Goal: Communication & Community: Participate in discussion

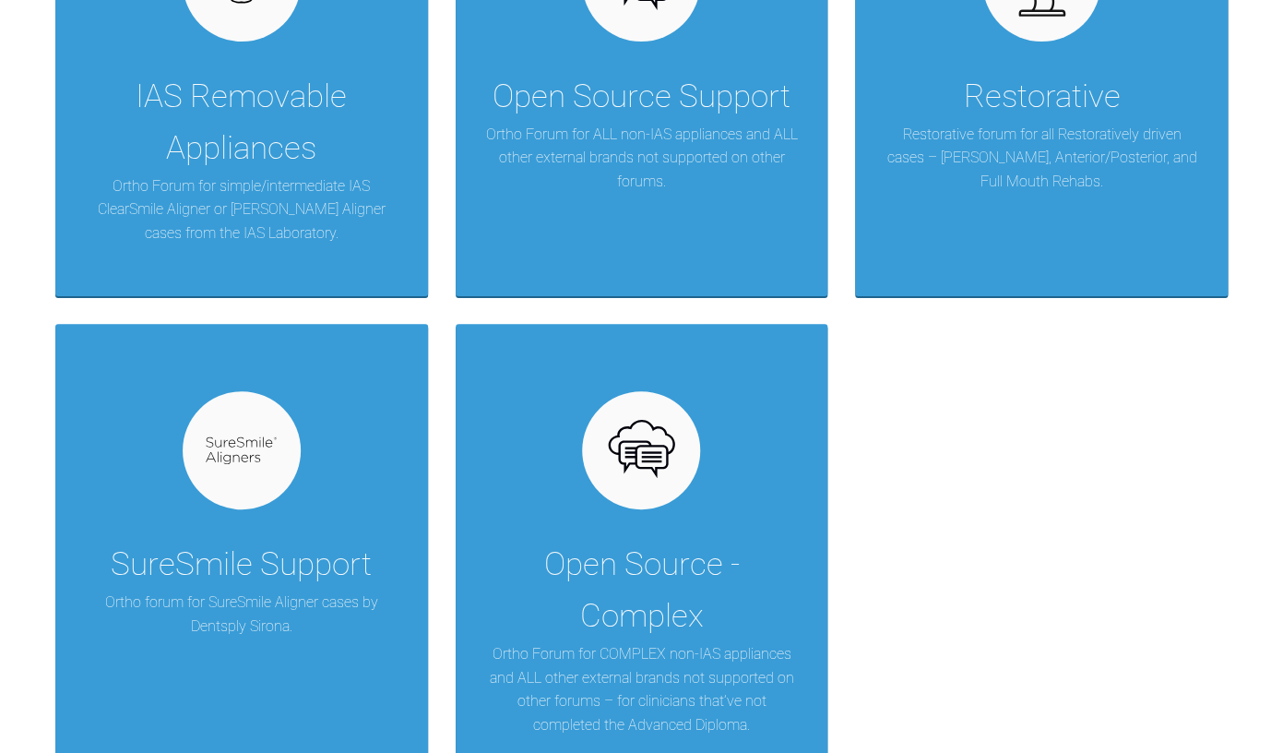
scroll to position [566, 0]
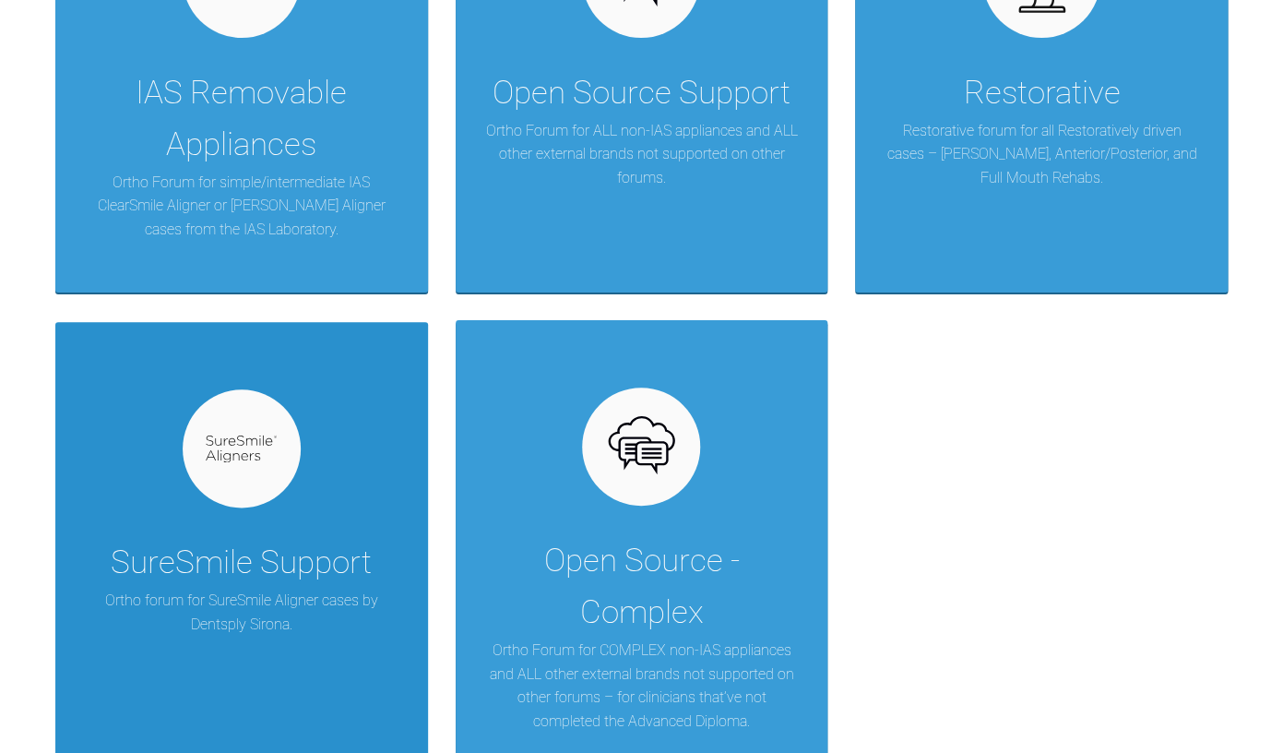
click at [173, 468] on div "SureSmile Support Ortho forum for SureSmile Aligner cases by Dentsply Sirona." at bounding box center [241, 542] width 373 height 440
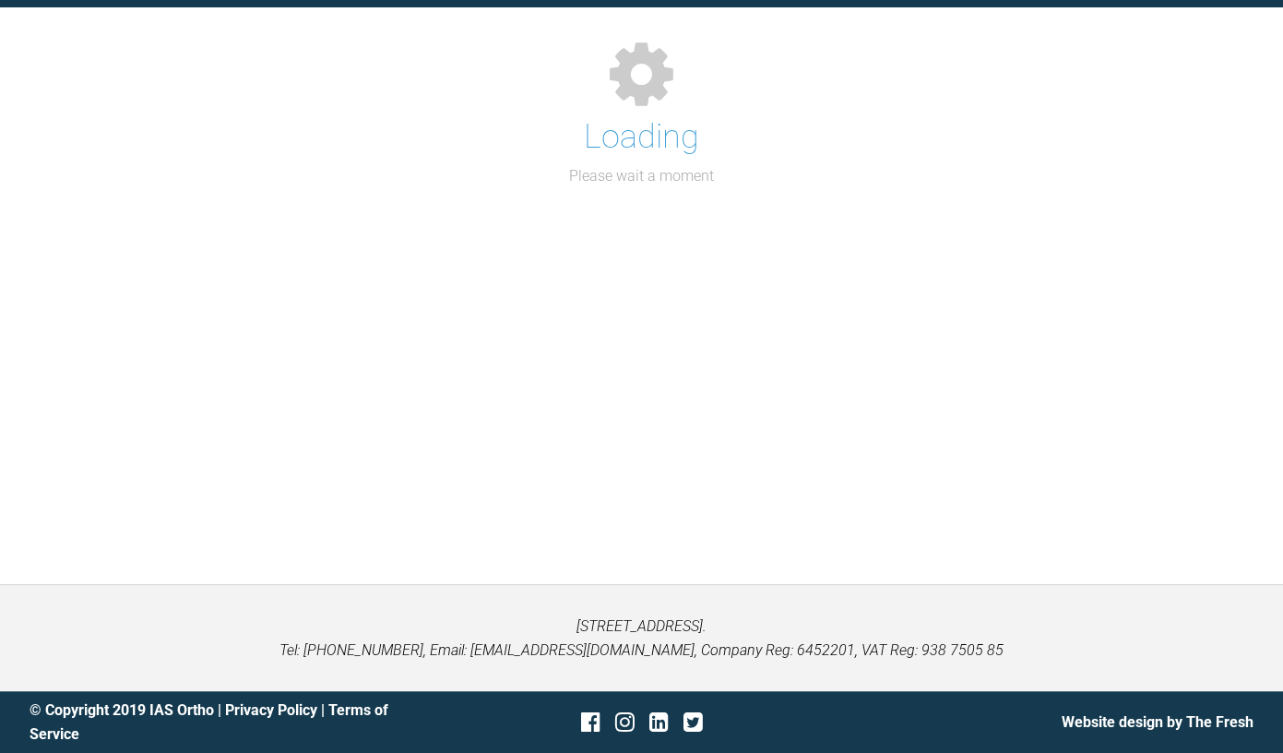
scroll to position [203, 0]
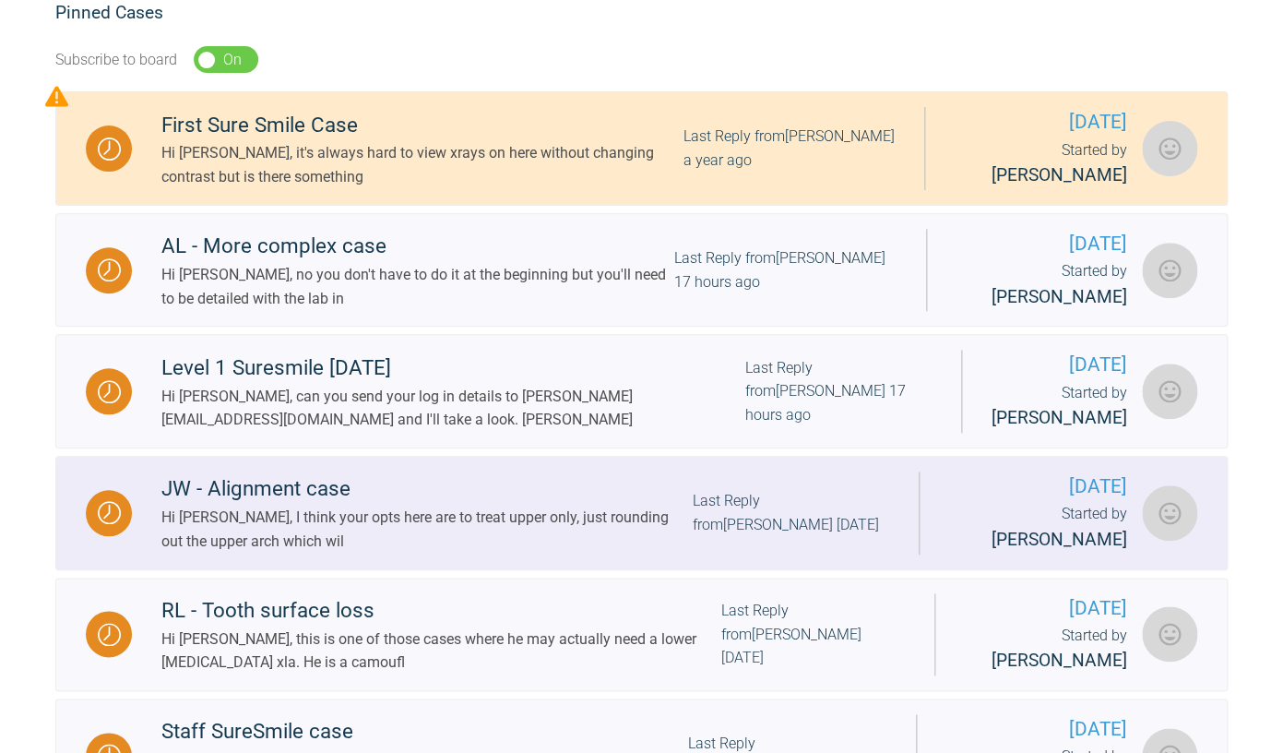
click at [375, 545] on div "Hi [PERSON_NAME], I think your opts here are to treat upper only, just rounding…" at bounding box center [426, 529] width 530 height 47
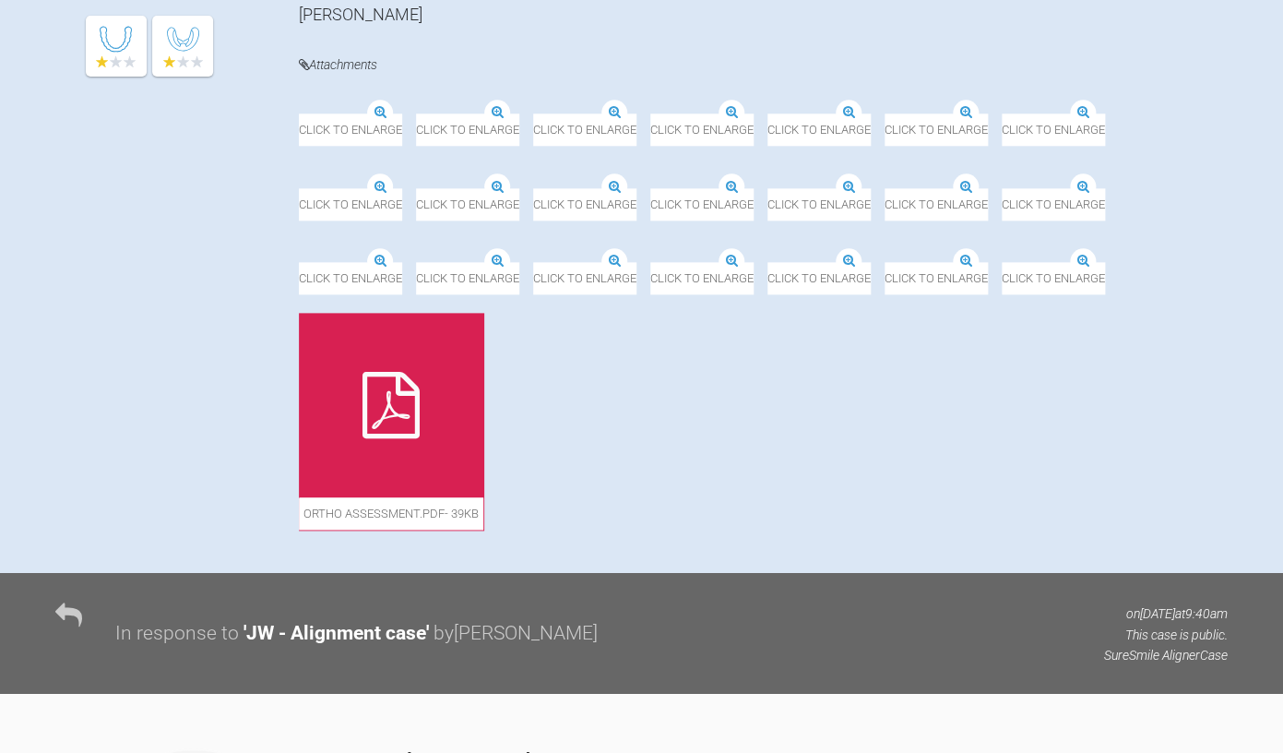
scroll to position [665, 0]
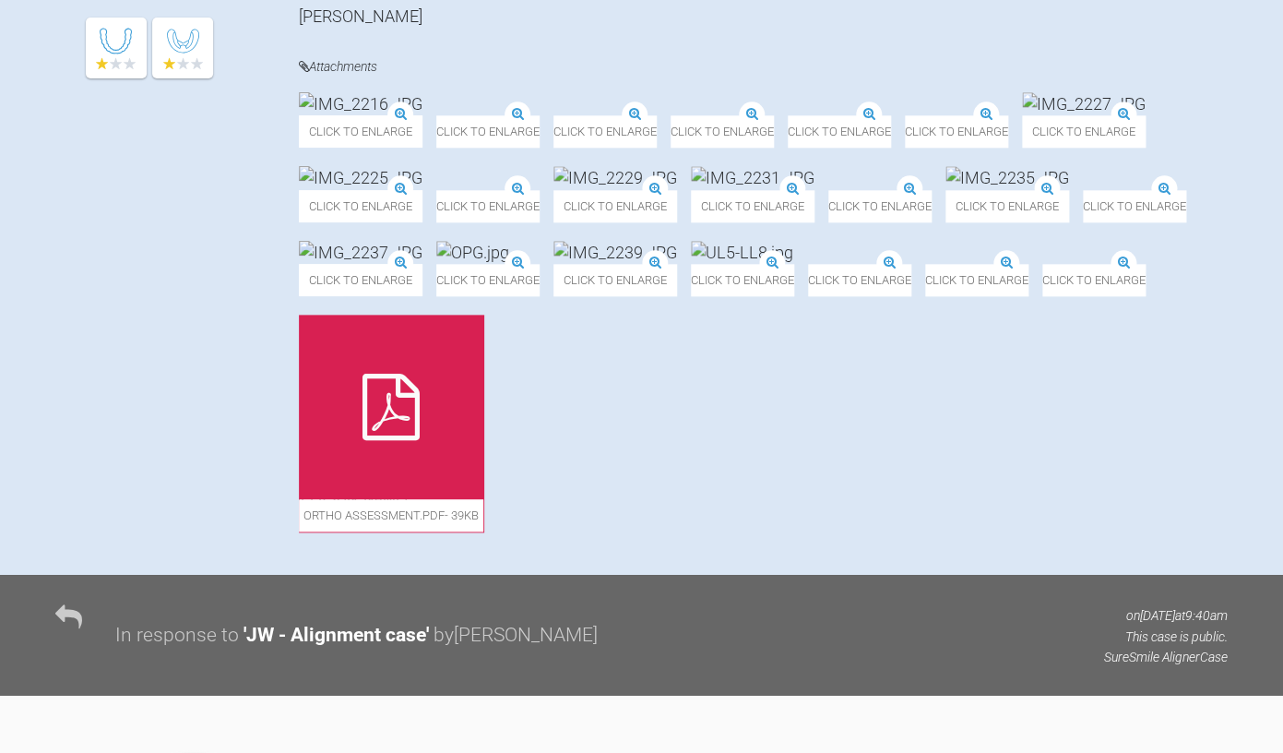
click at [1022, 115] on img at bounding box center [1084, 103] width 124 height 23
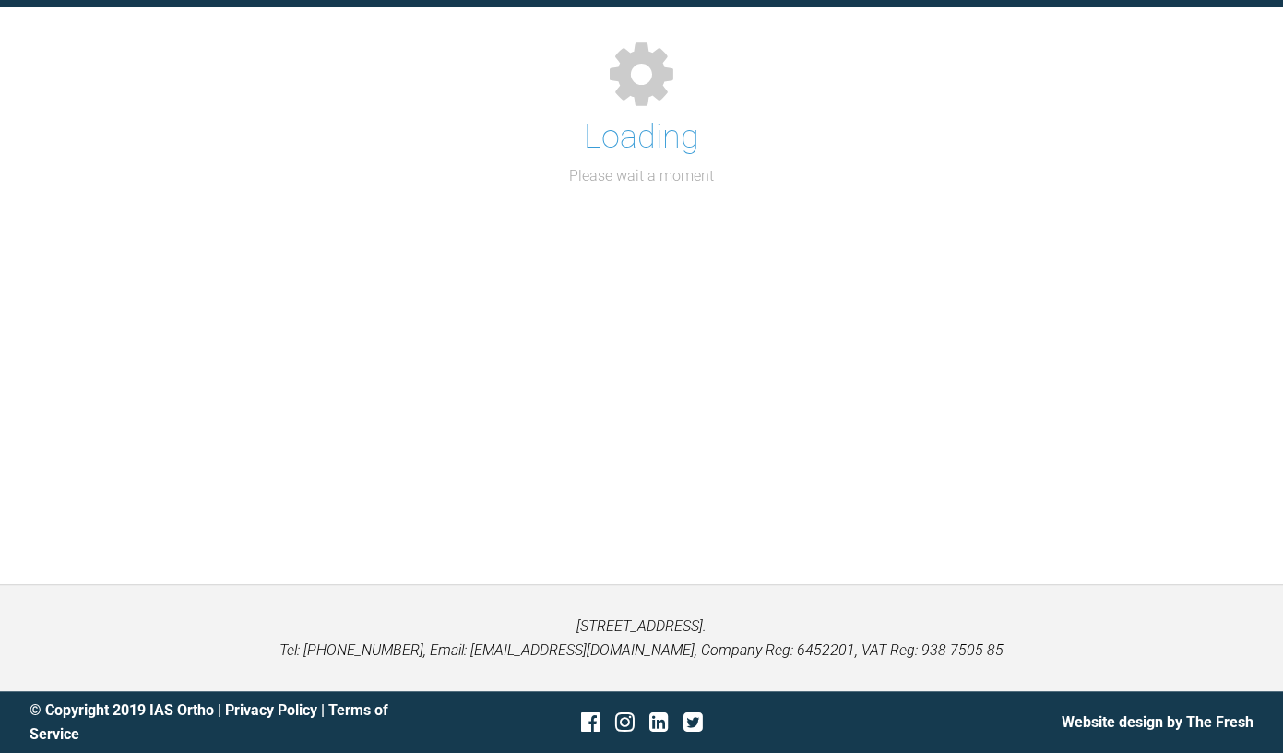
scroll to position [203, 0]
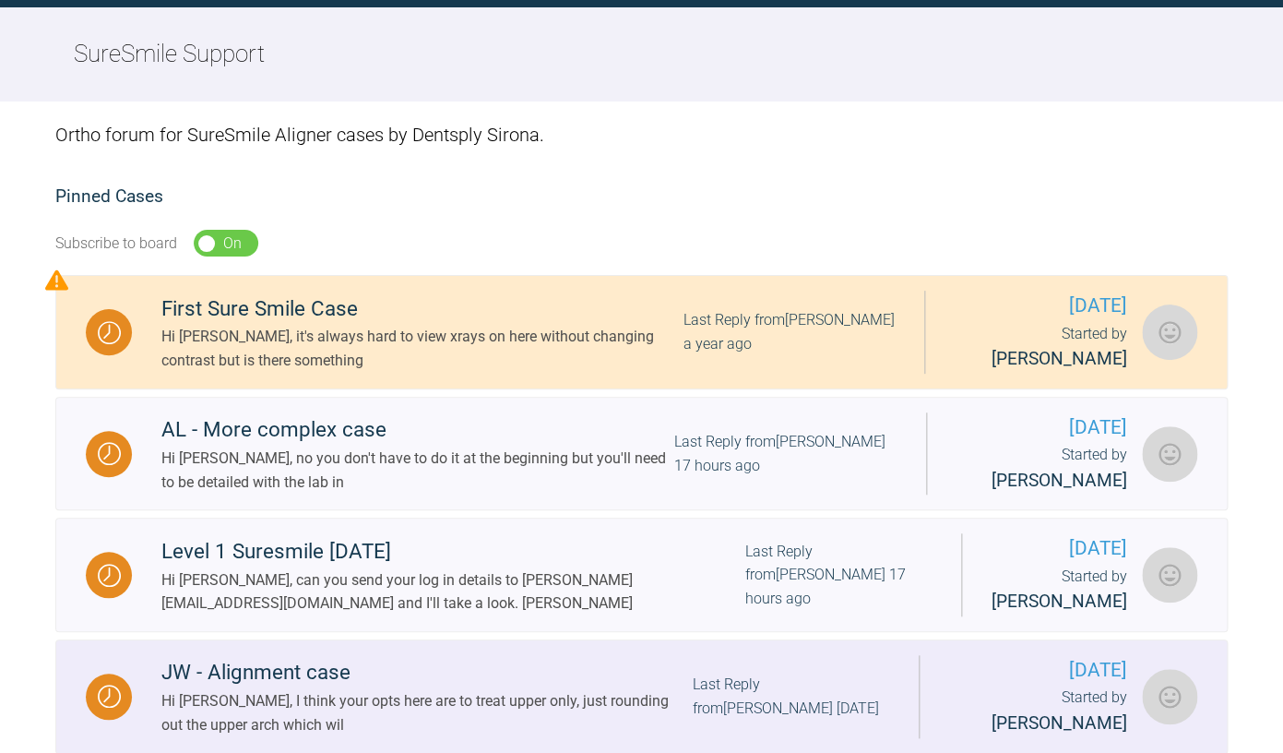
click at [293, 668] on div "JW - Alignment case" at bounding box center [426, 672] width 530 height 33
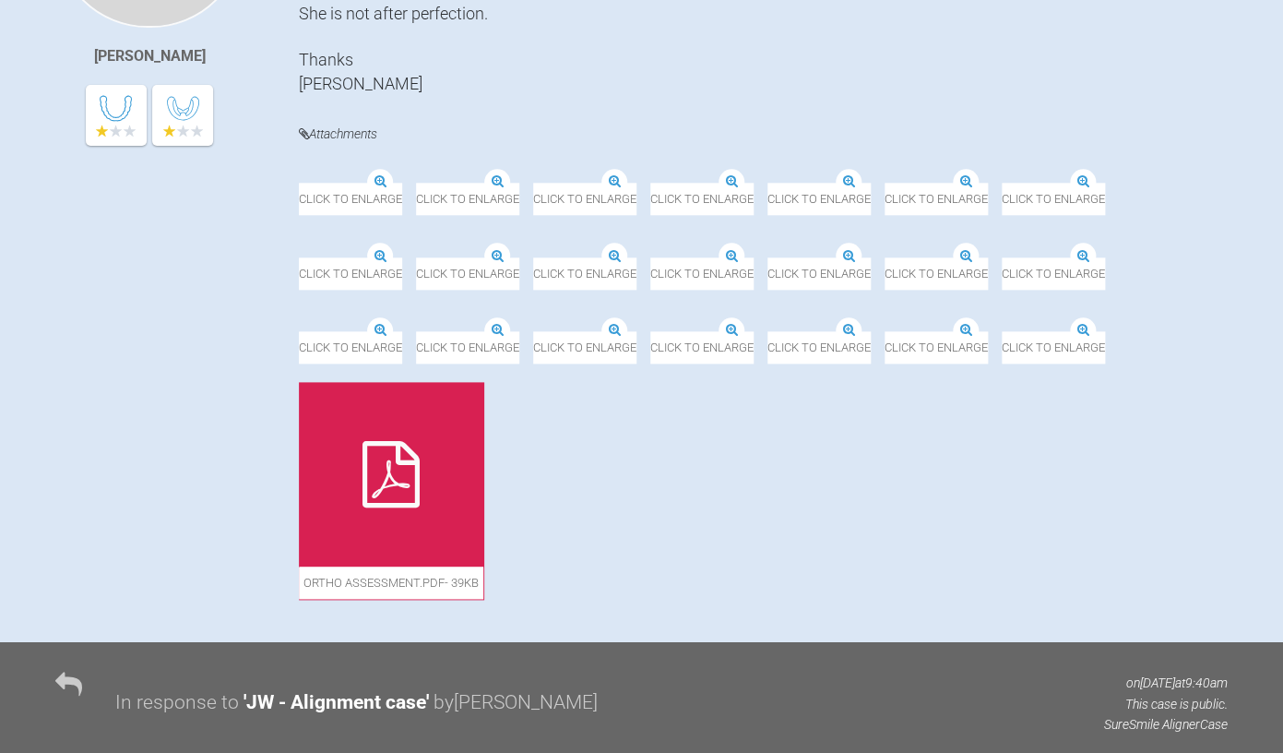
scroll to position [600, 0]
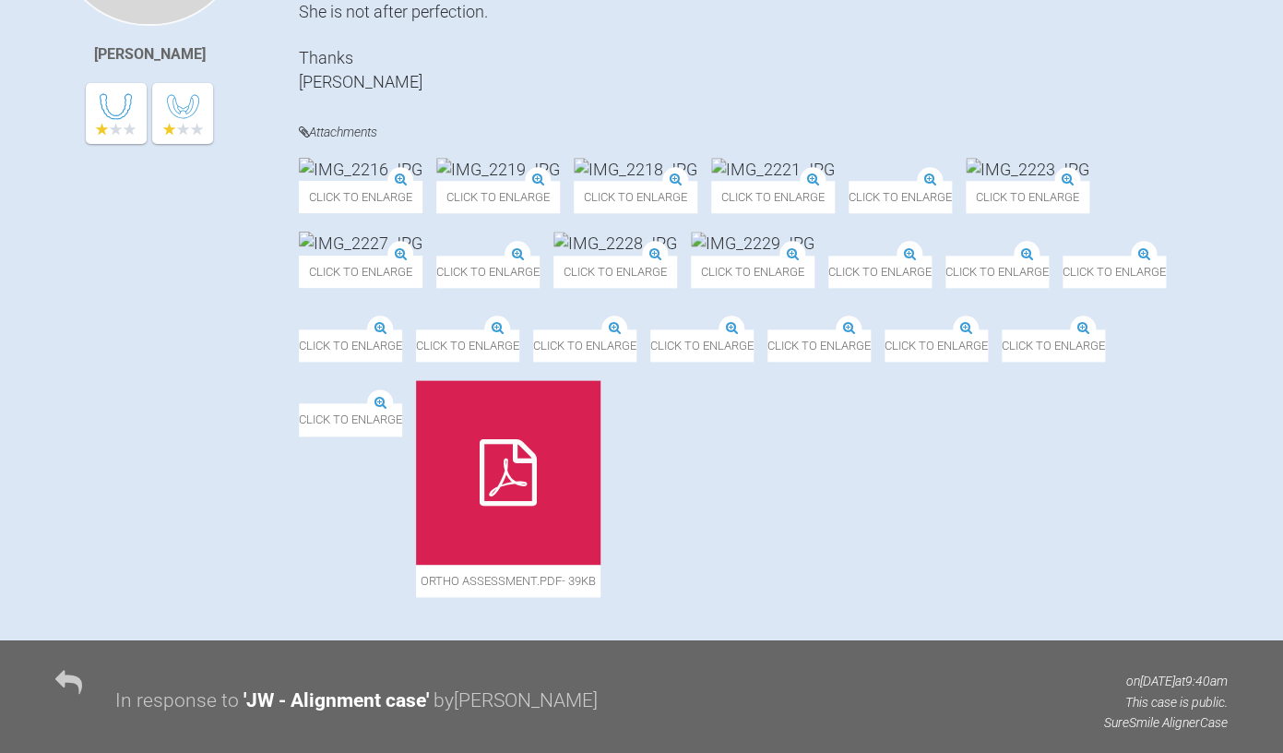
click at [553, 255] on img at bounding box center [615, 243] width 124 height 23
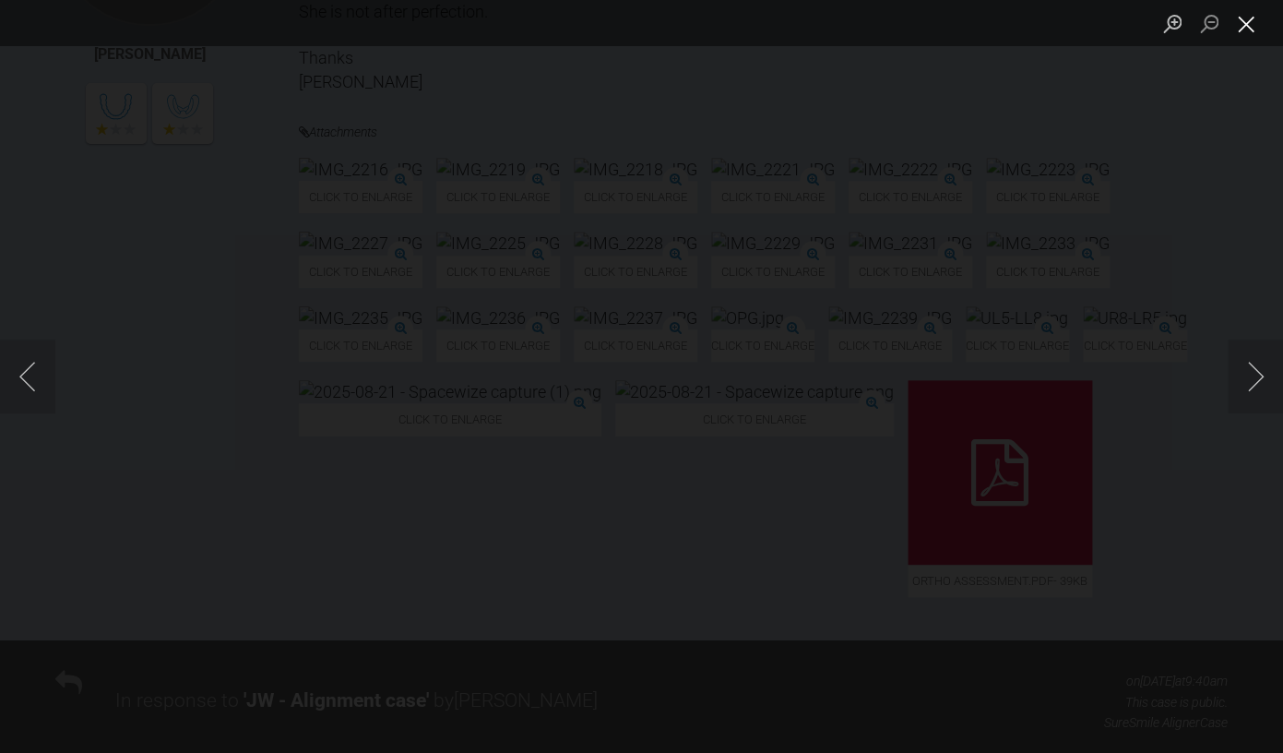
click at [1244, 35] on button "Close lightbox" at bounding box center [1246, 23] width 37 height 32
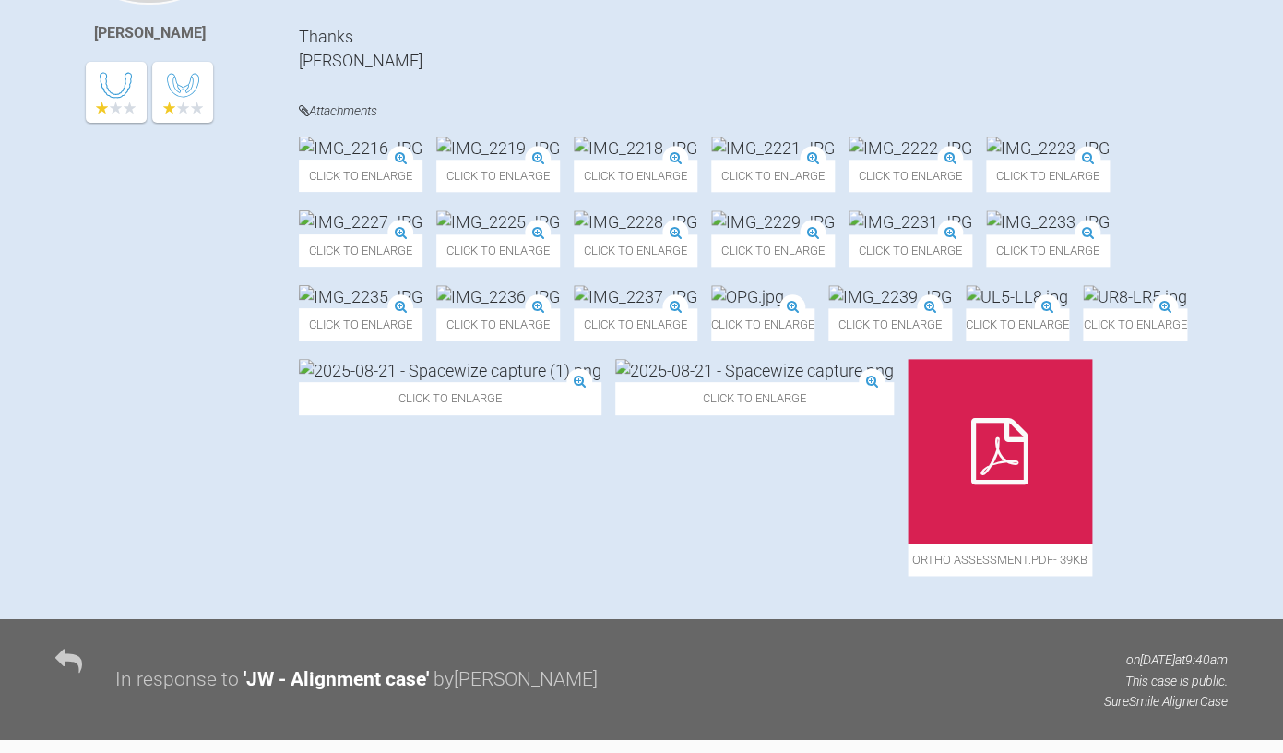
scroll to position [623, 0]
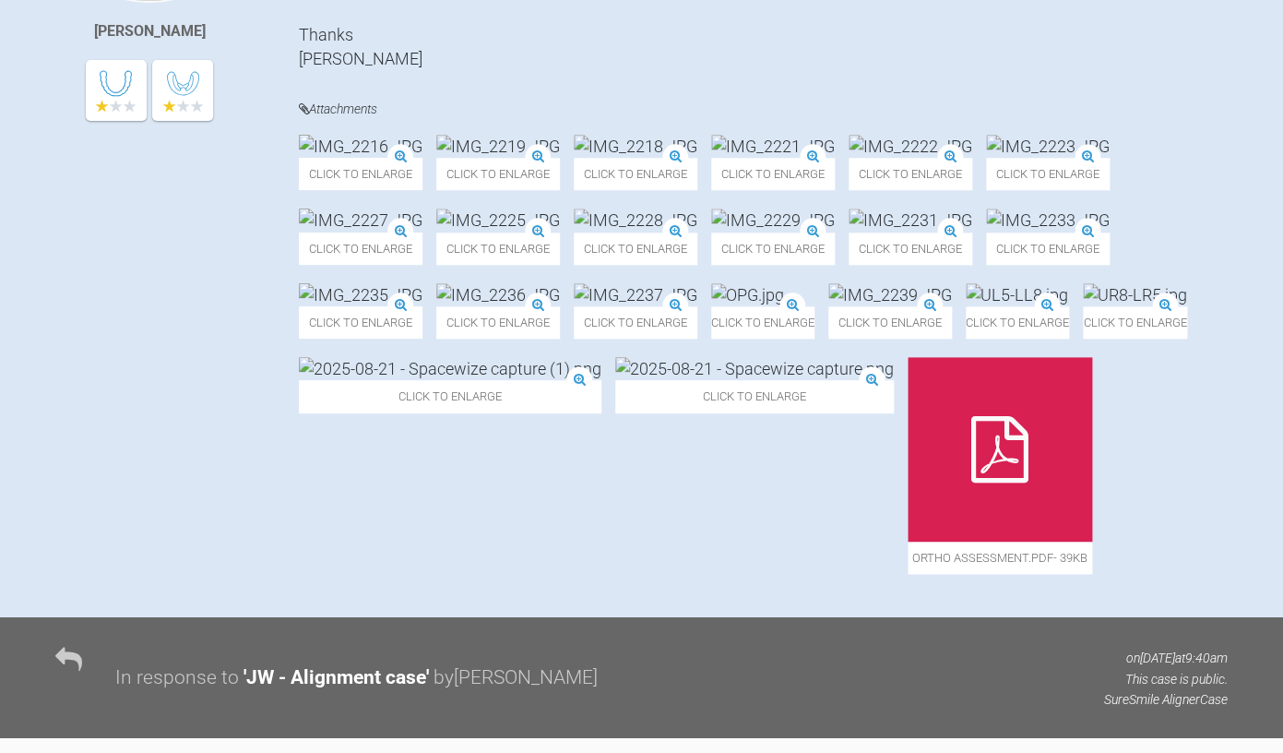
click at [849, 232] on img at bounding box center [911, 219] width 124 height 23
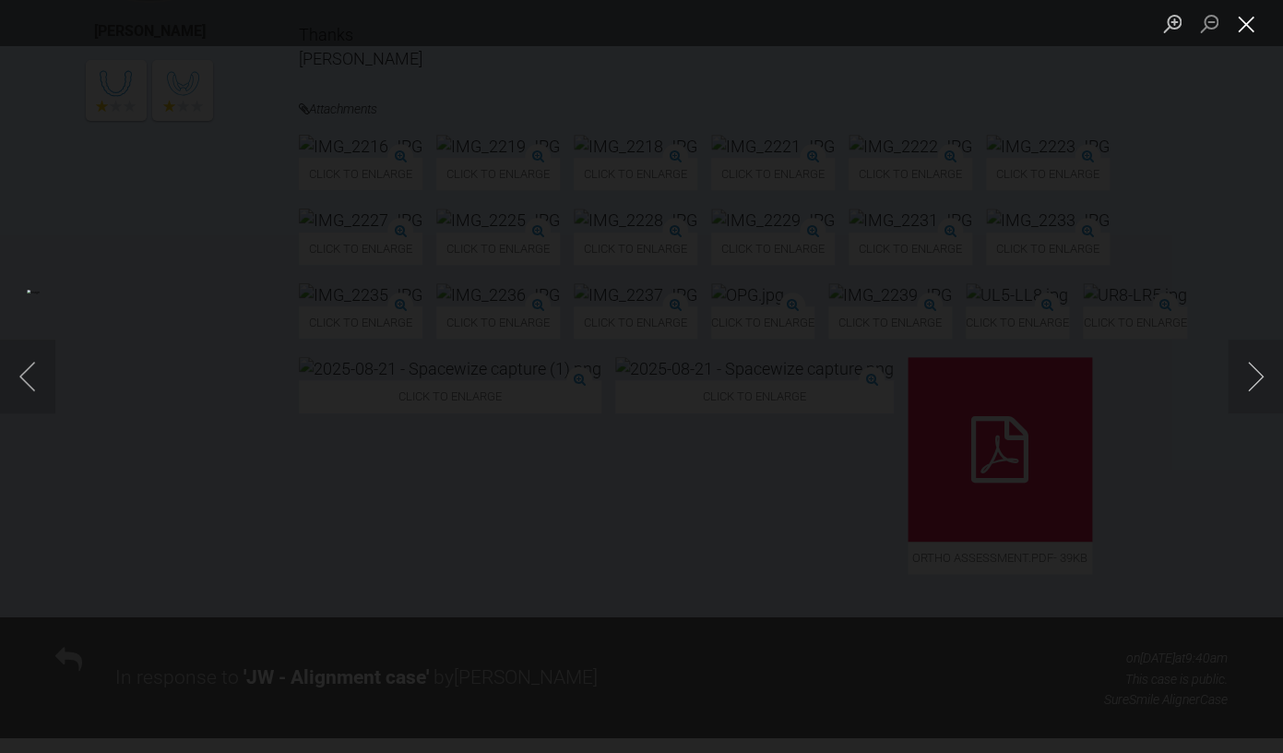
click at [1252, 30] on button "Close lightbox" at bounding box center [1246, 23] width 37 height 32
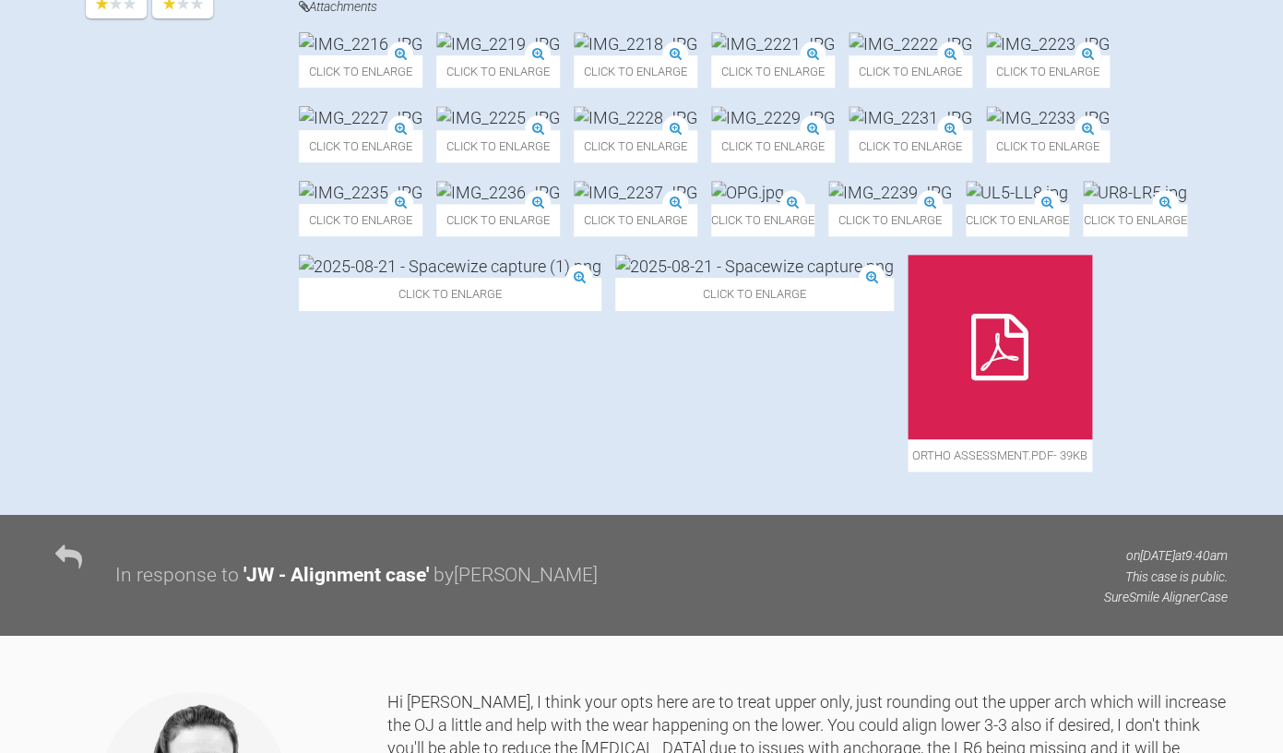
scroll to position [732, 0]
